Goal: Task Accomplishment & Management: Manage account settings

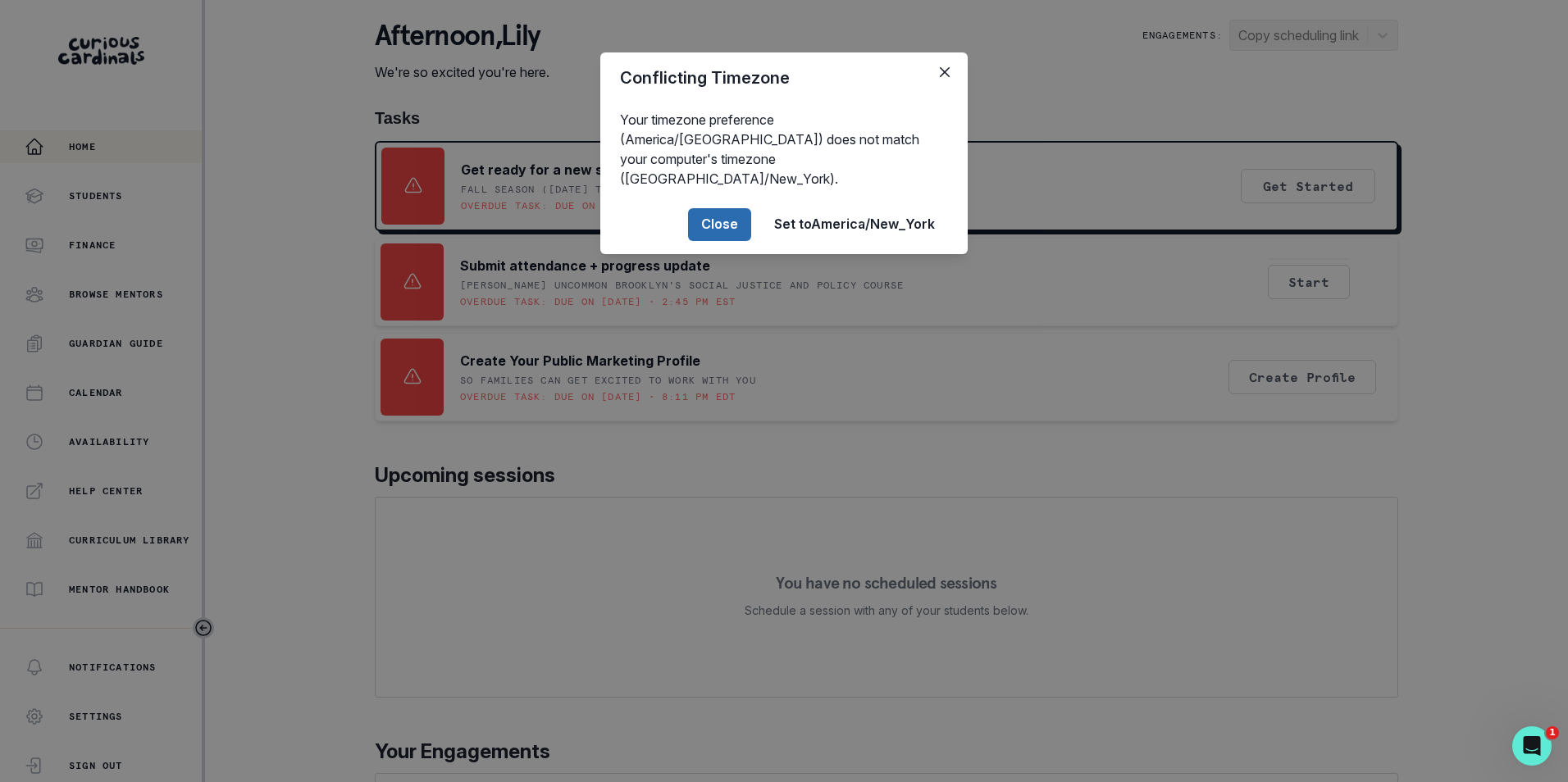
click at [726, 208] on button "Close" at bounding box center [719, 224] width 63 height 33
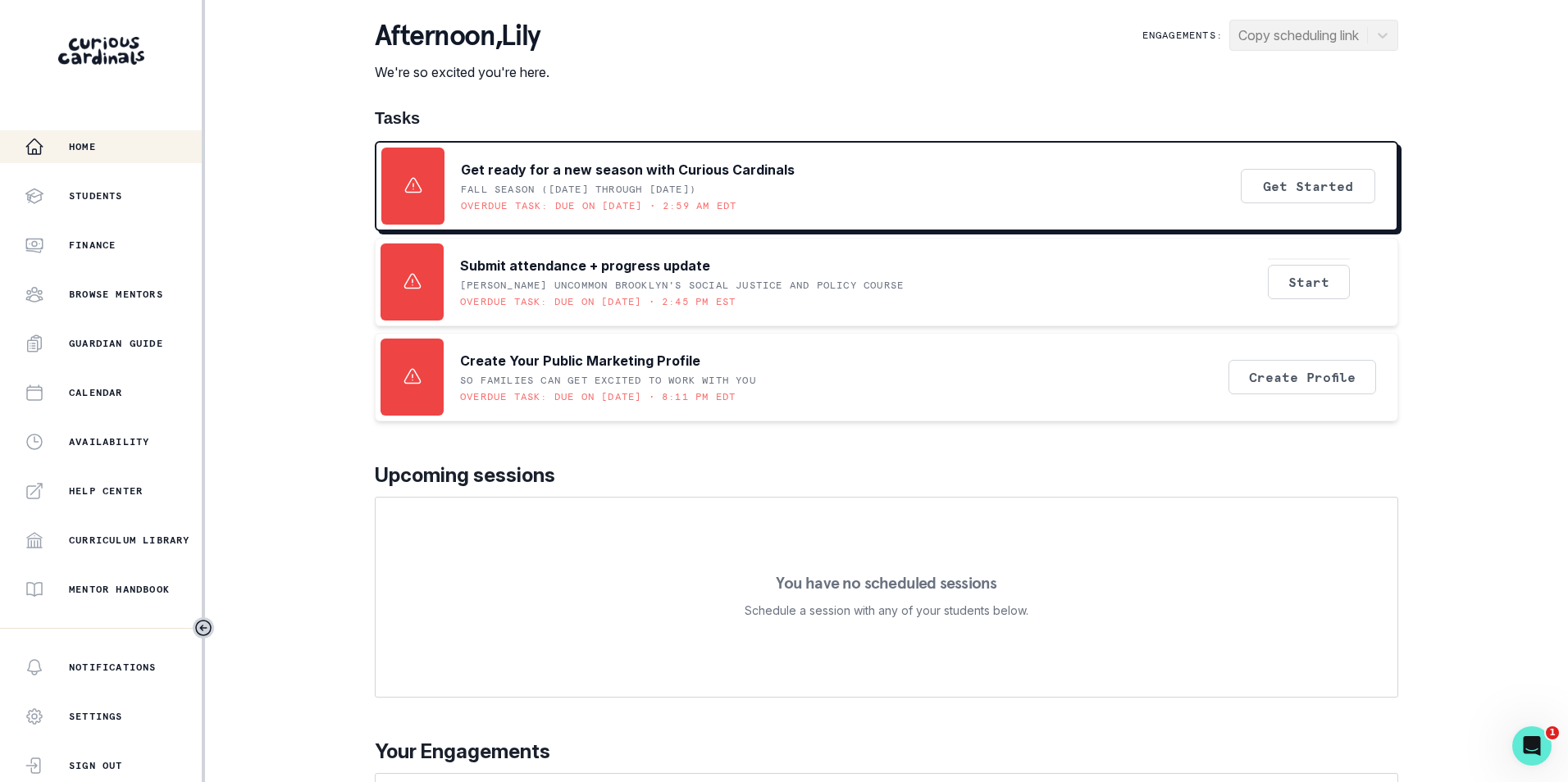
scroll to position [164, 0]
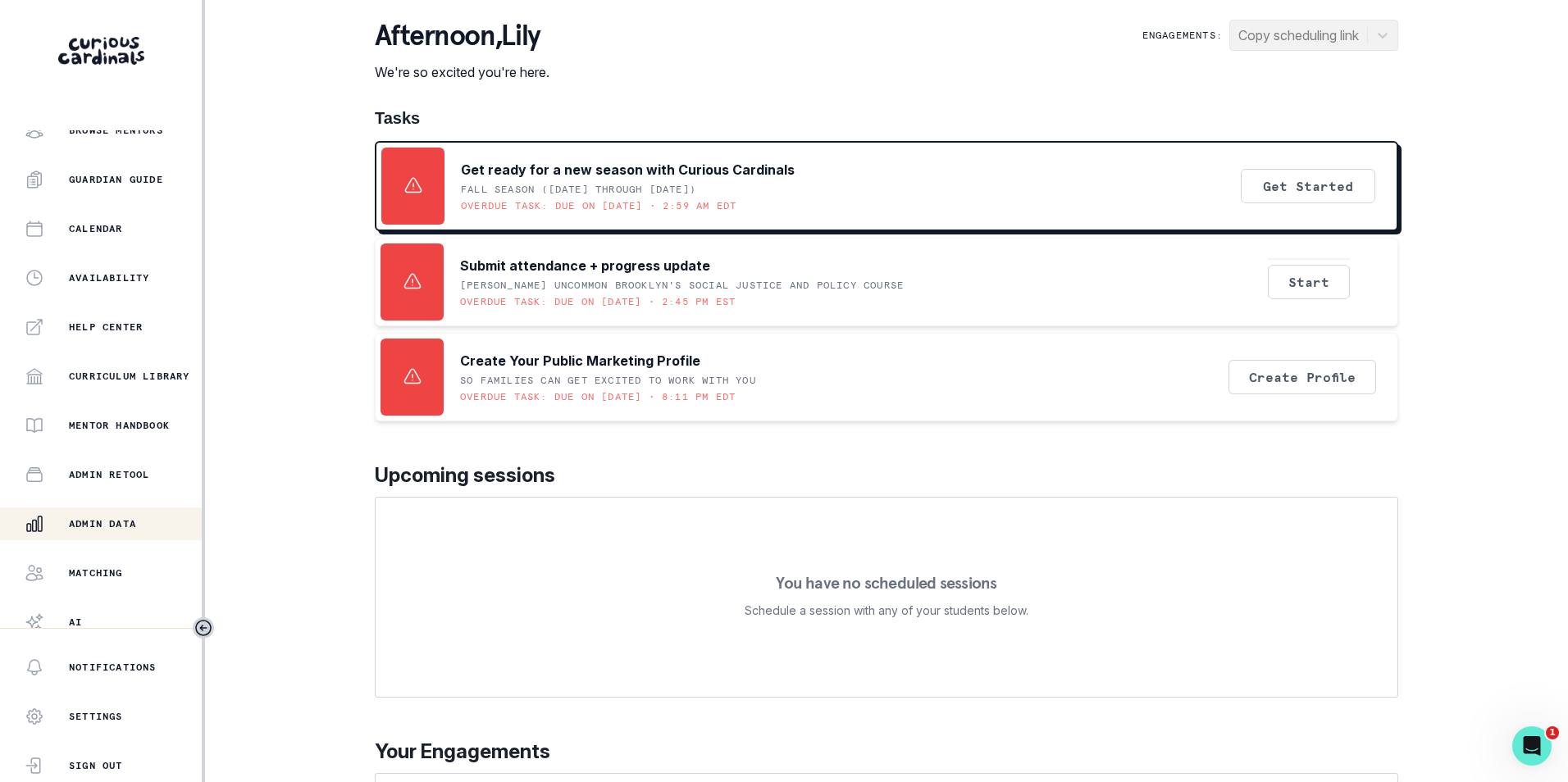
click at [99, 517] on div "Admin Data" at bounding box center [113, 524] width 177 height 20
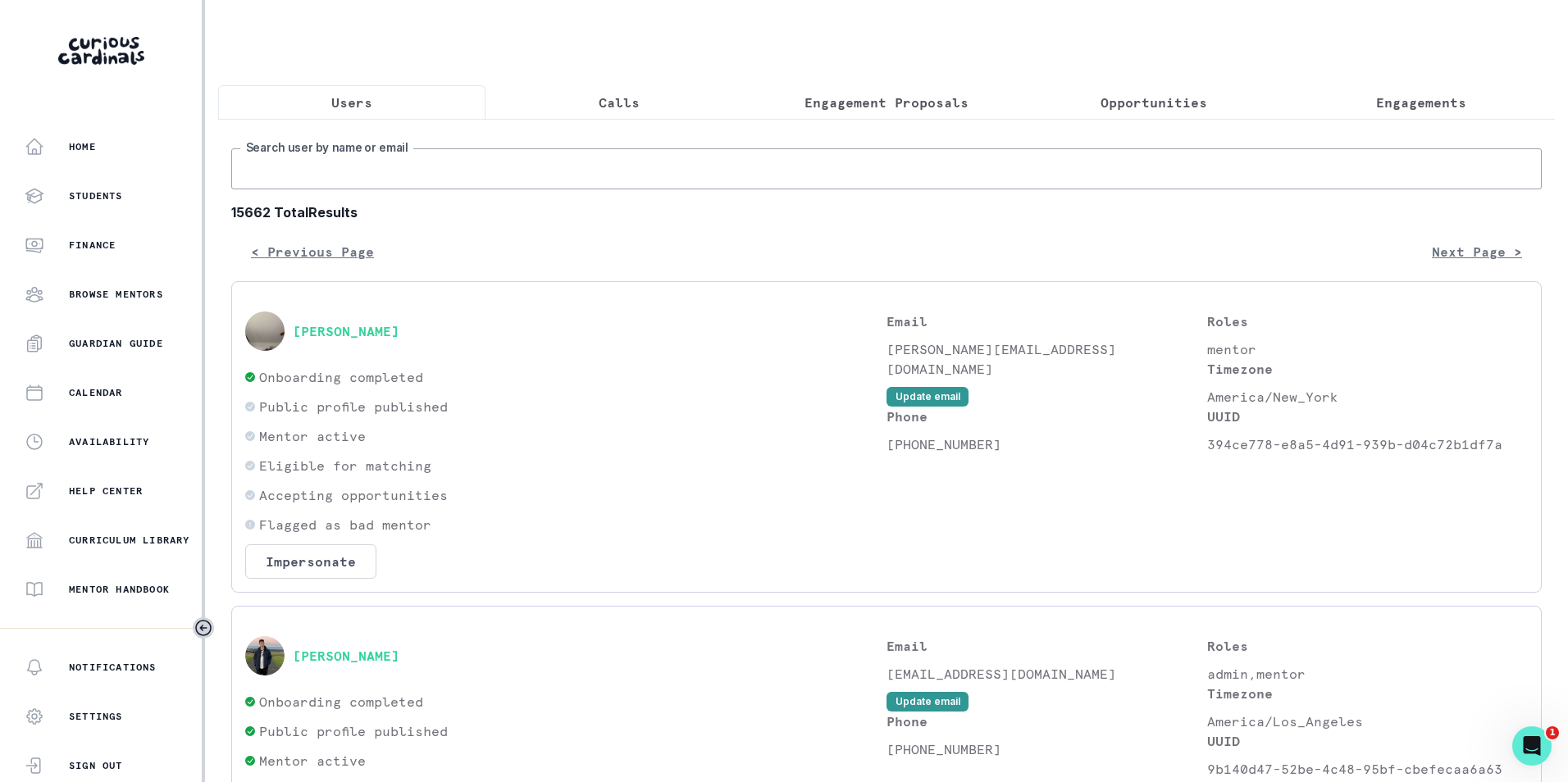
click at [495, 176] on input "Search user by name or email" at bounding box center [886, 168] width 1310 height 41
paste input "[EMAIL_ADDRESS][DOMAIN_NAME]"
type input "[EMAIL_ADDRESS][DOMAIN_NAME]"
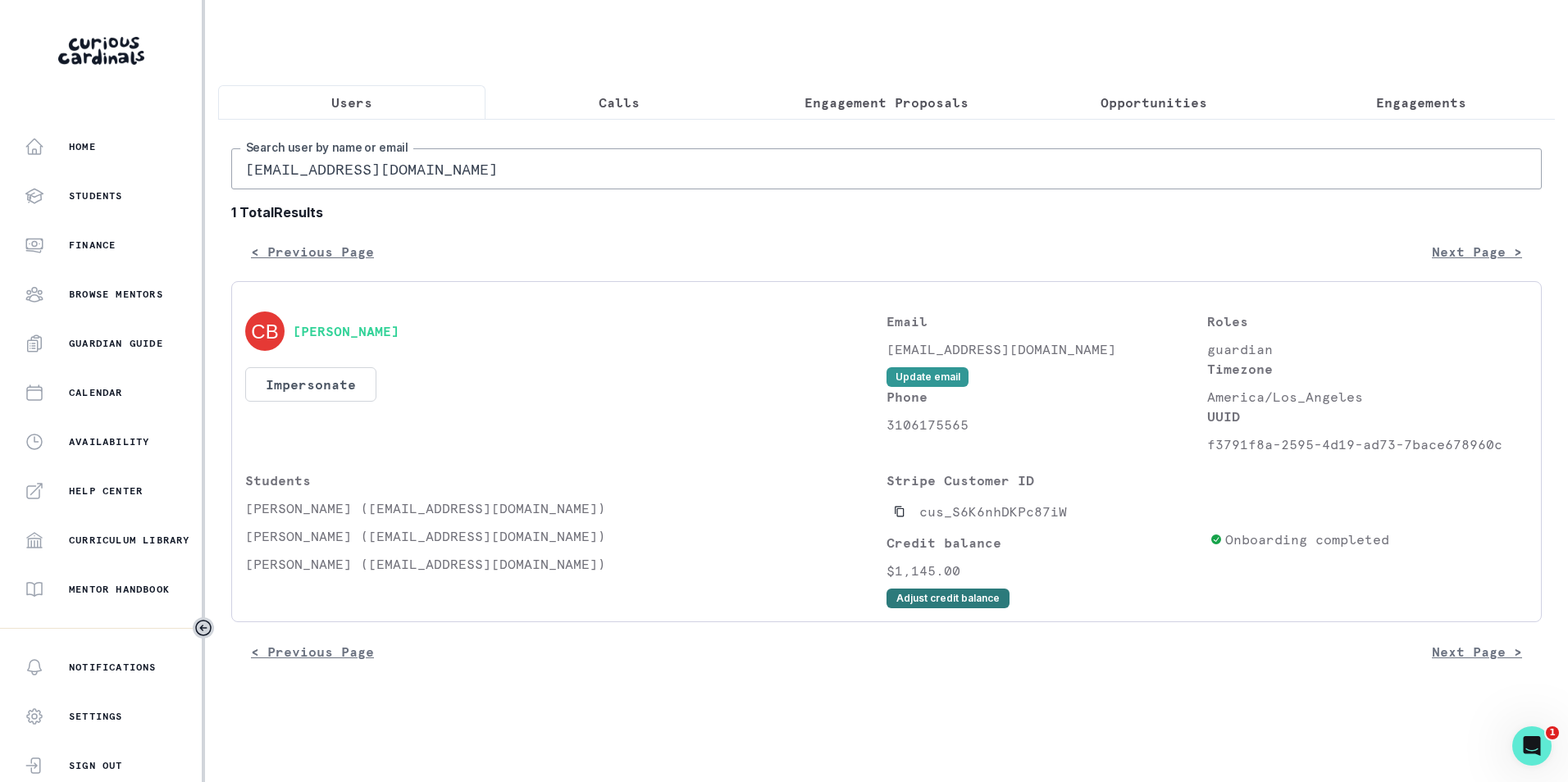
click at [909, 608] on button "Adjust credit balance" at bounding box center [948, 599] width 123 height 20
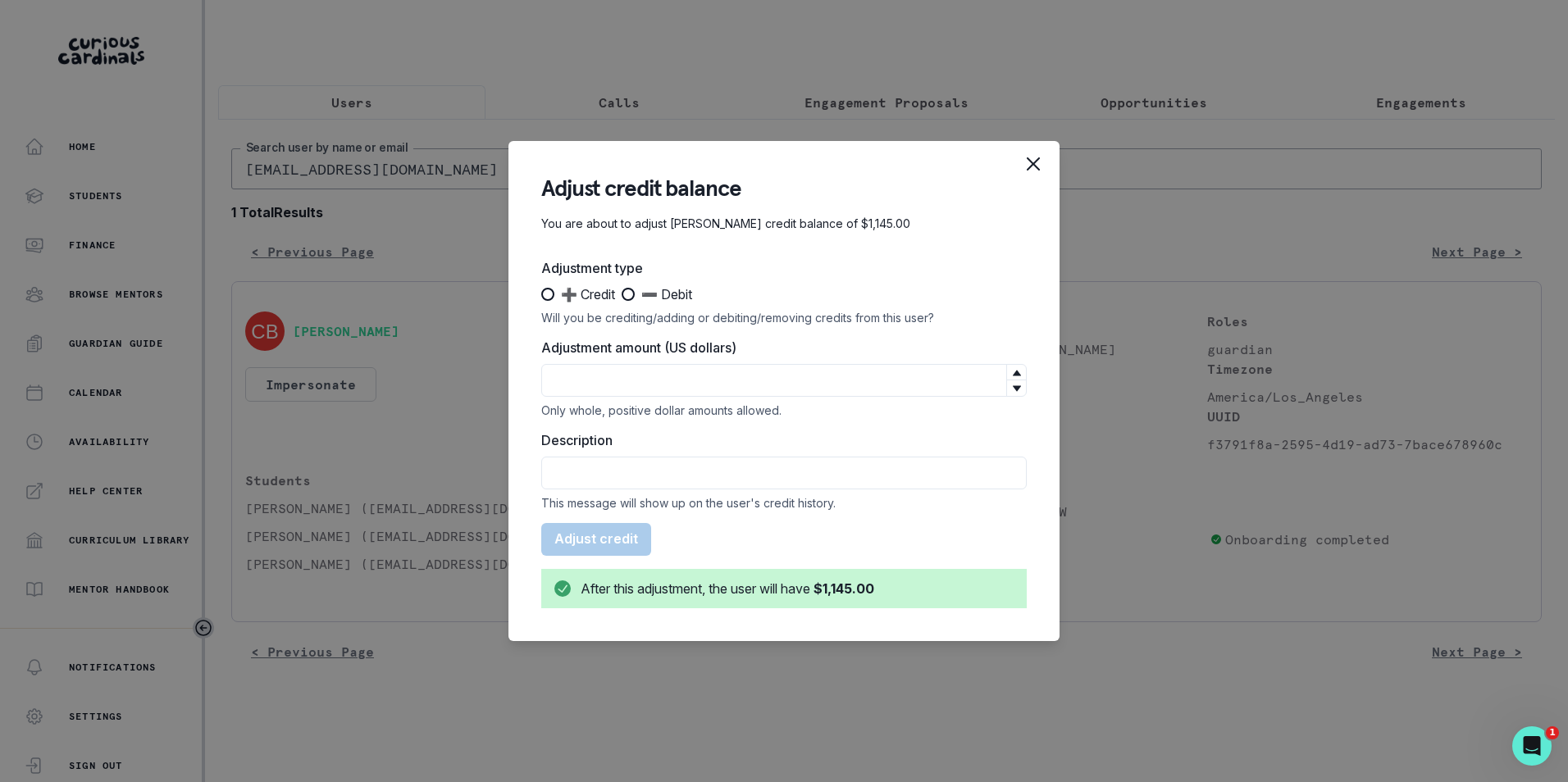
click at [634, 297] on span at bounding box center [628, 294] width 13 height 13
click at [621, 295] on input "➖ Debit" at bounding box center [620, 294] width 1 height 1
radio input "true"
click at [625, 378] on input "Adjustment amount (US dollars)" at bounding box center [784, 380] width 485 height 33
type input "460"
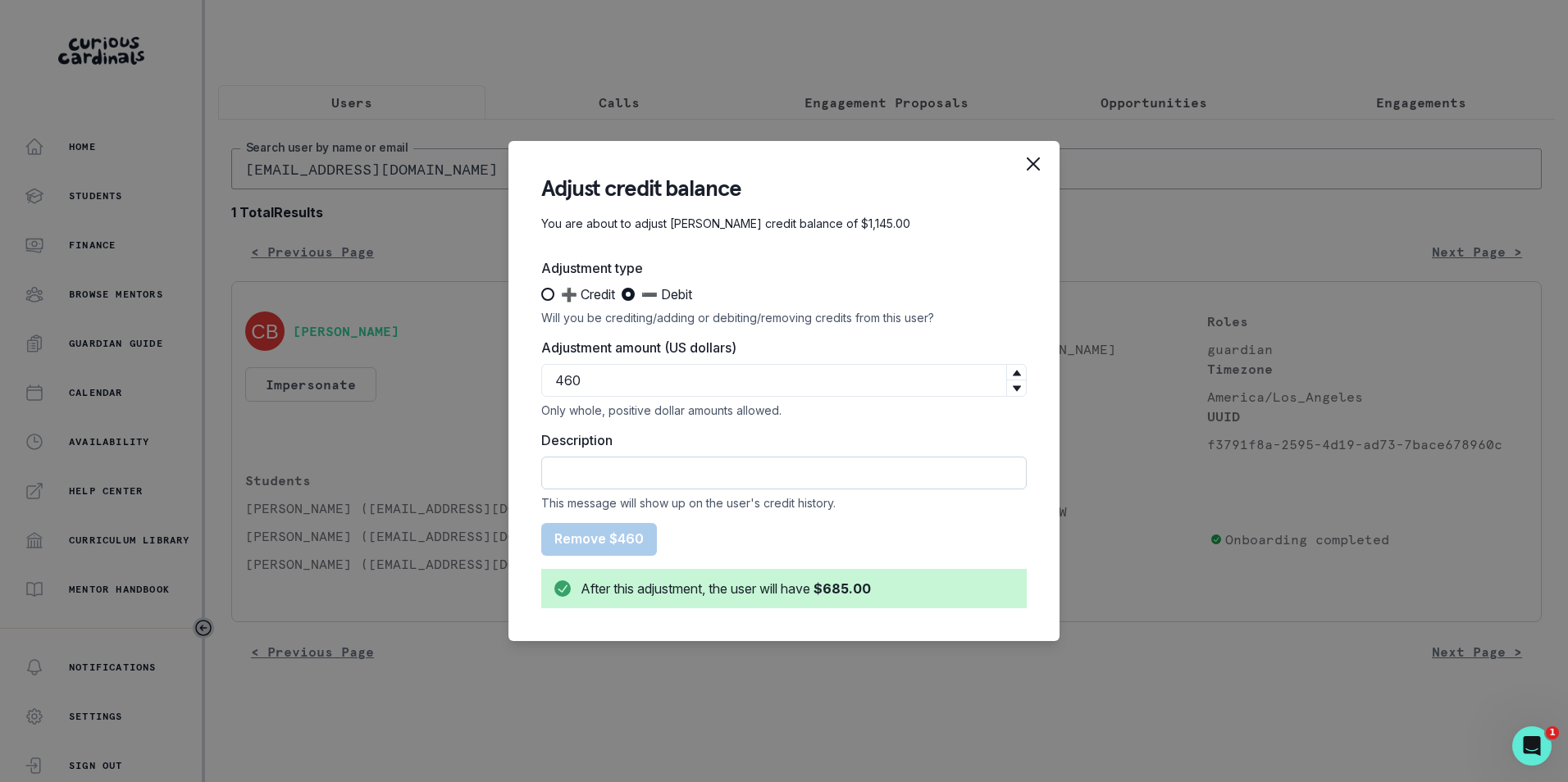
click at [611, 471] on input "Description" at bounding box center [784, 473] width 485 height 33
paste input "8/17 ; 9/11 & 9/17"
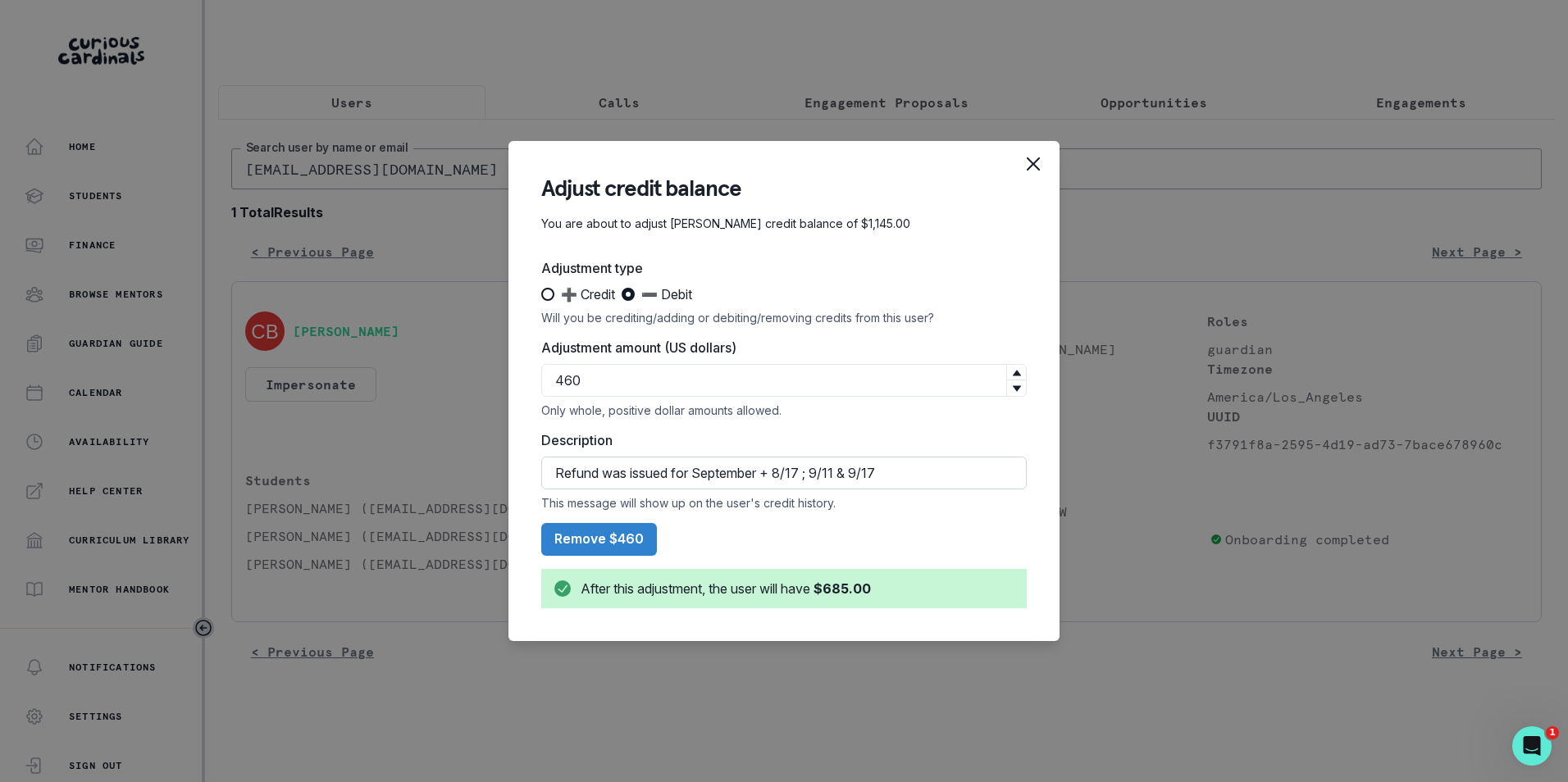
drag, startPoint x: 780, startPoint y: 475, endPoint x: 876, endPoint y: 475, distance: 96.0
click at [876, 475] on input "Refund was issued for September + 8/17 ; 9/11 & 9/17" at bounding box center [784, 473] width 485 height 33
paste input "8/17 ; 9/11 & 9/17"
click at [928, 471] on input "Refund was issued for September + excess credits for 8/17 ; 9/11" at bounding box center [784, 473] width 485 height 33
click at [968, 472] on input "Refund was issued for September + excess credits for 8/17 + 9/11" at bounding box center [784, 473] width 485 height 33
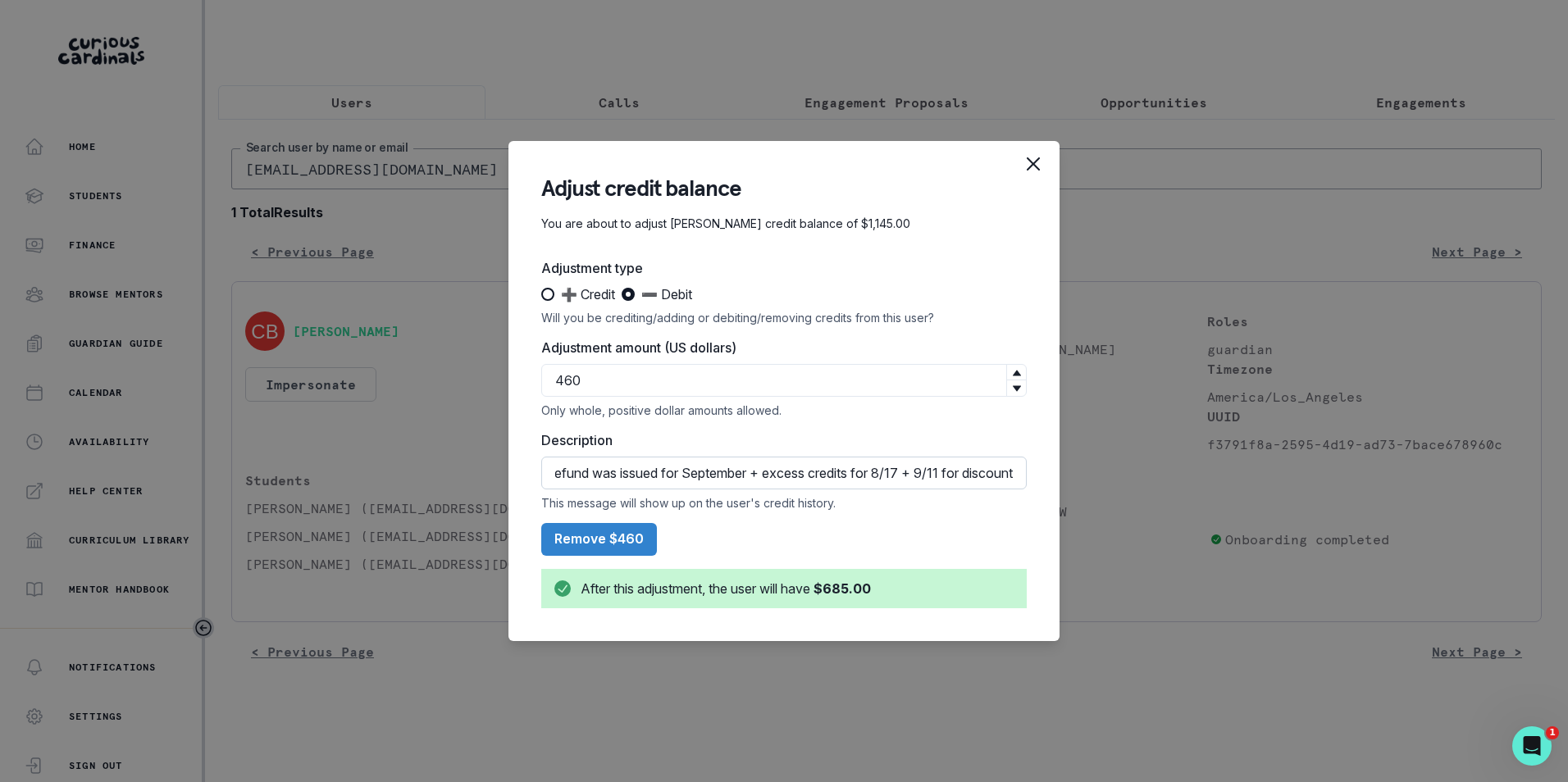
scroll to position [0, 20]
click at [986, 480] on input "Refund was issued for September + excess credits for 8/17 + 9/11 for discount" at bounding box center [784, 473] width 485 height 33
click at [937, 473] on input "Refund was issued for September + excess credits for 8/17 + 9/11 for discount" at bounding box center [784, 473] width 485 height 33
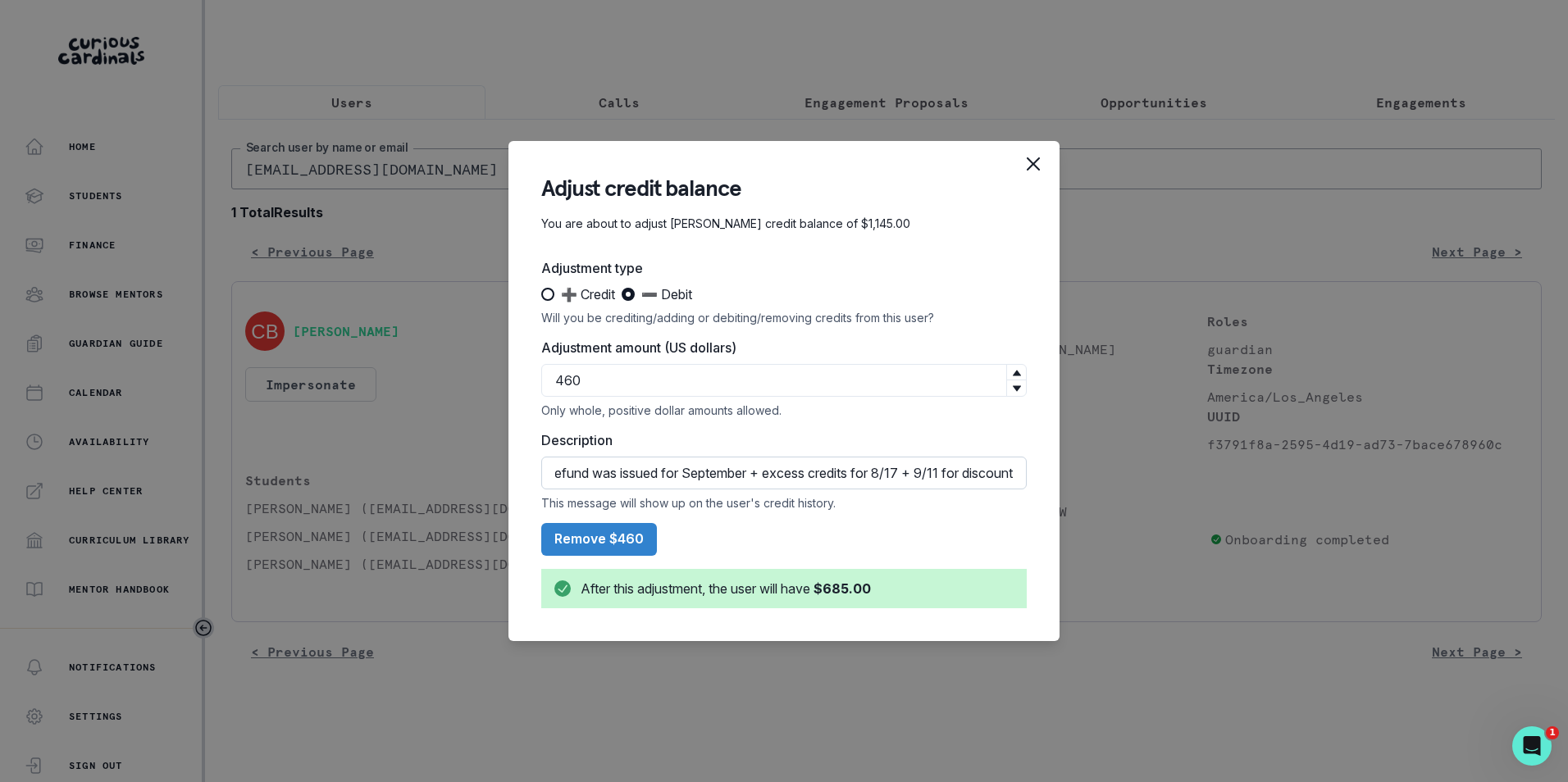
click at [760, 473] on input "Refund was issued for September + excess credits for 8/17 + 9/11 for discount" at bounding box center [784, 473] width 485 height 33
type input "Refund was issued for September + $80 excess credits for 8/17 + 9/11 for discou…"
click at [1030, 164] on icon "Close" at bounding box center [1033, 164] width 13 height 13
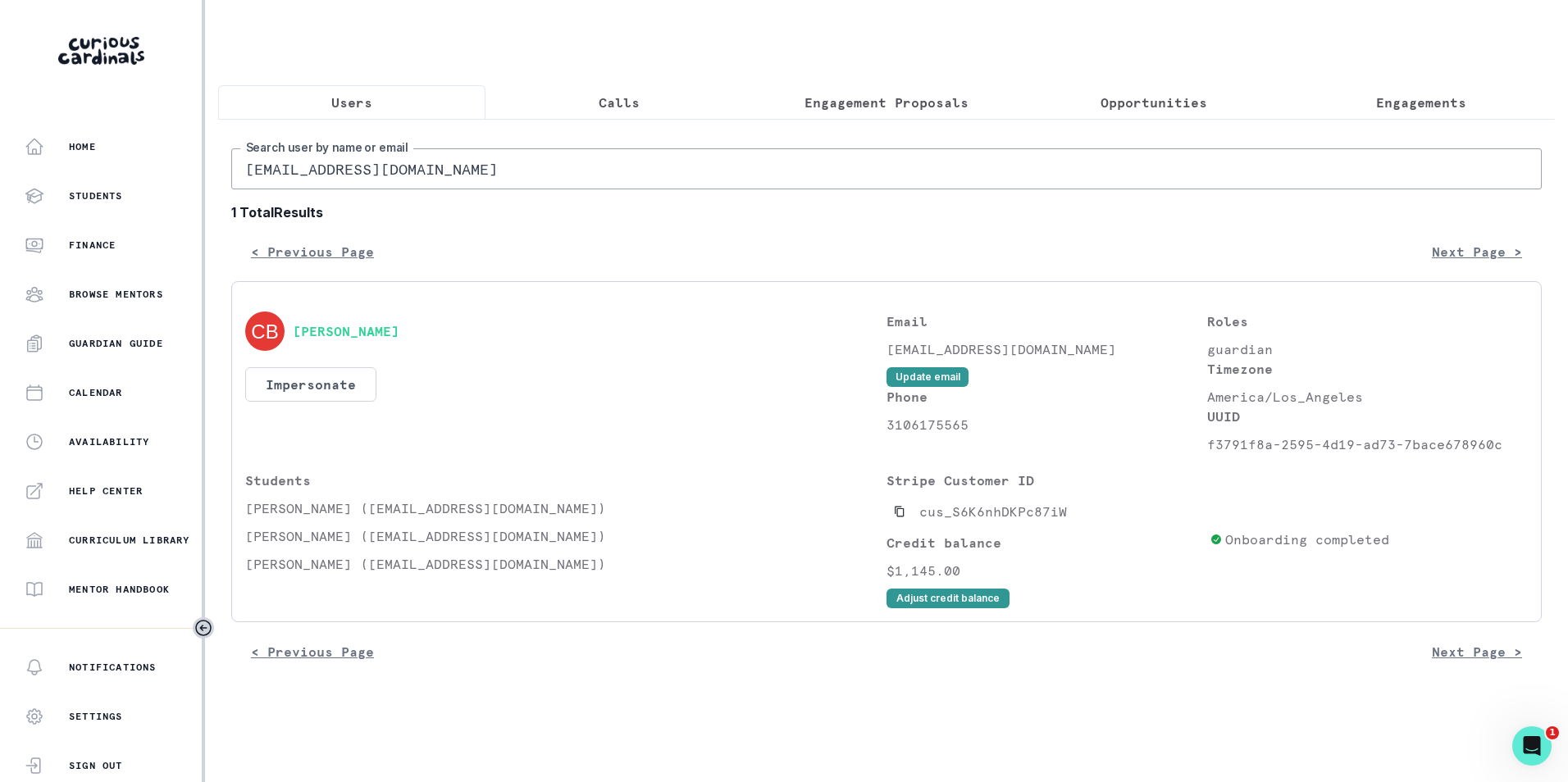
scroll to position [0, 0]
